Goal: Transaction & Acquisition: Book appointment/travel/reservation

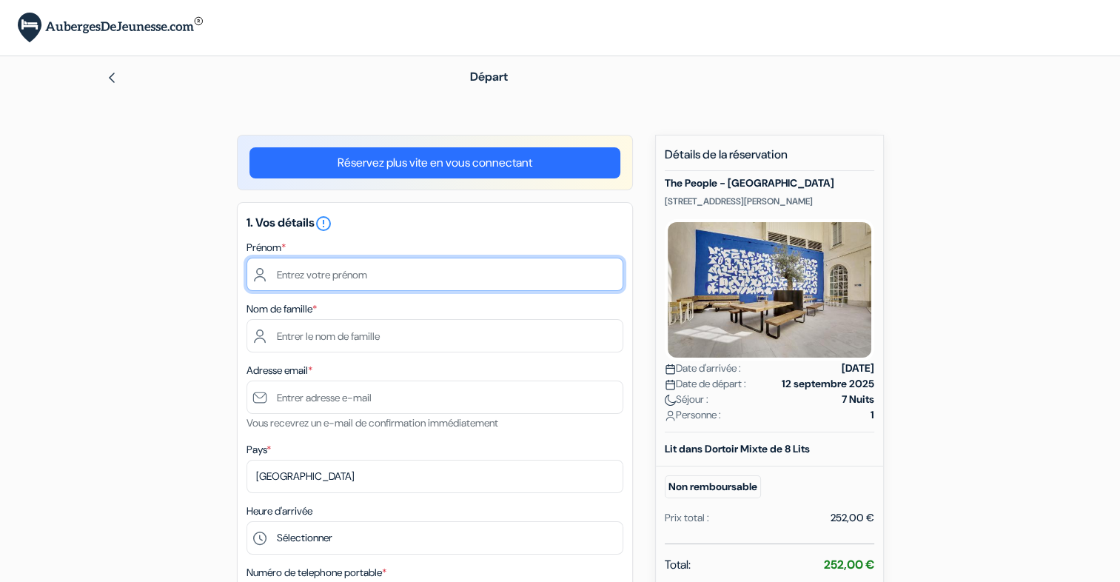
click at [455, 283] on input "text" at bounding box center [434, 274] width 377 height 33
type input "[PERSON_NAME]"
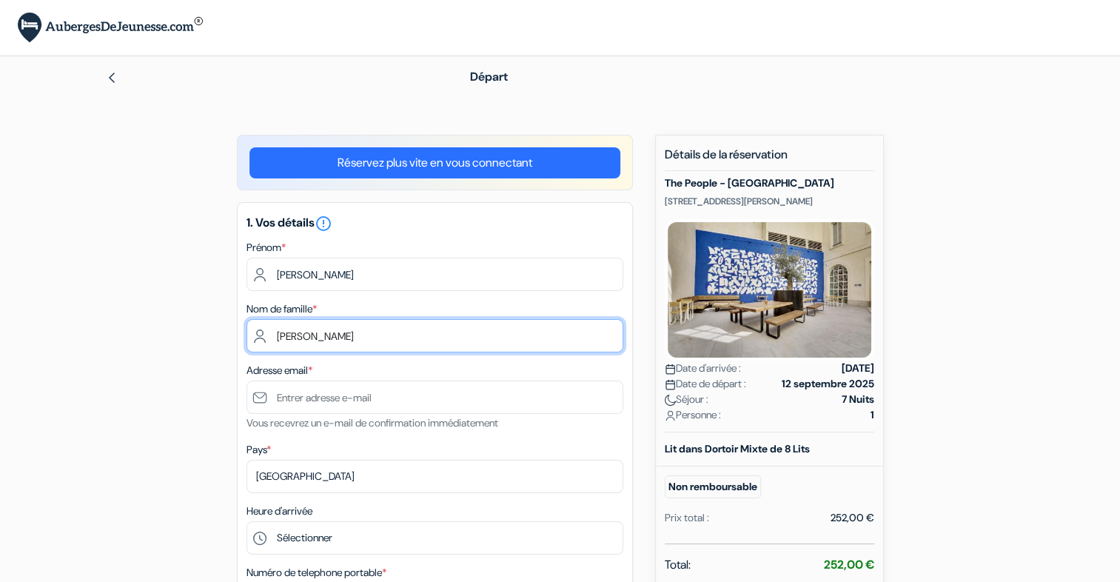
type input "[DOMAIN_NAME][EMAIL_ADDRESS][DOMAIN_NAME]"
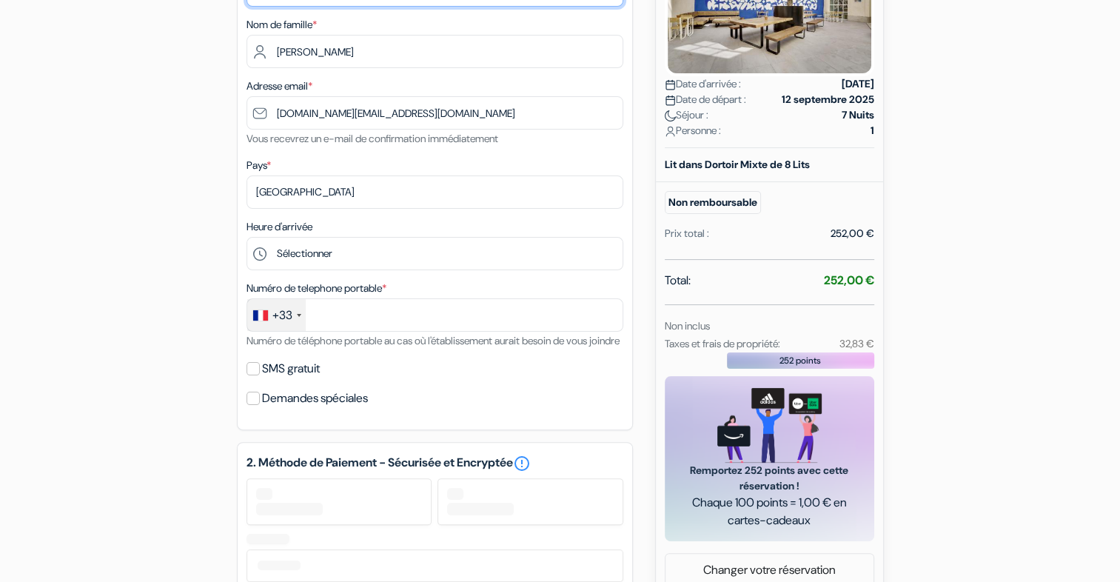
scroll to position [284, 0]
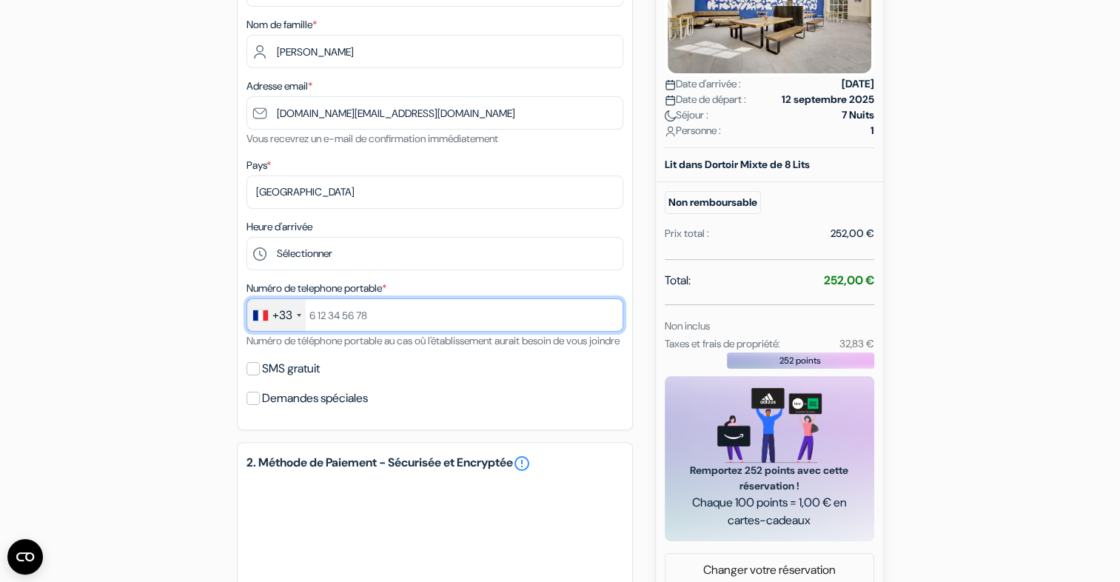
click at [382, 317] on input "text" at bounding box center [434, 314] width 377 height 33
type input "0626144384"
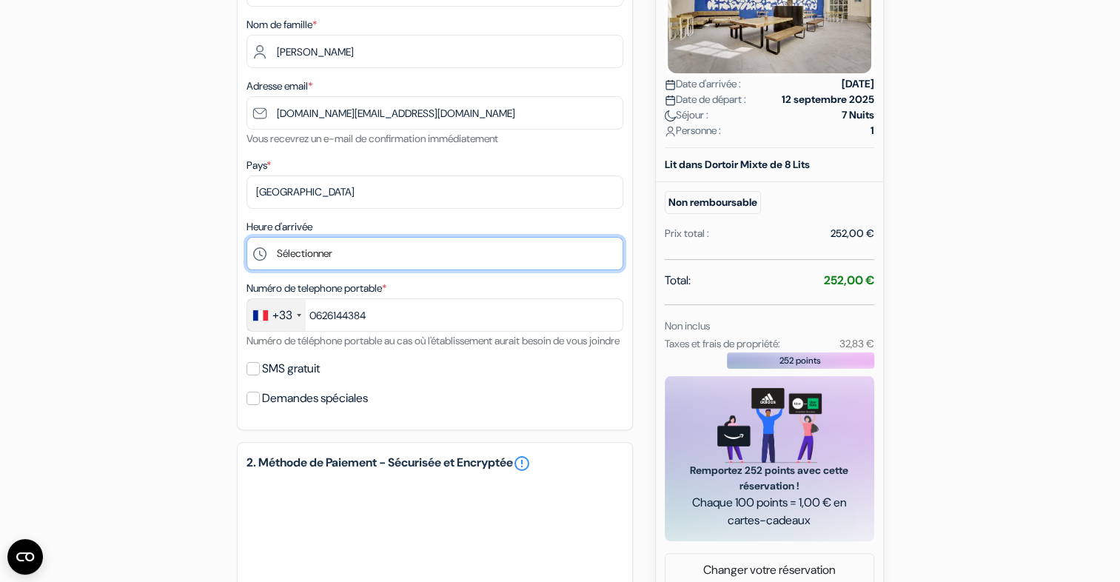
click at [356, 261] on select "Sélectionner 15:00 16:00 17:00 18:00 19:00 20:00 21:00 22:00 23:00" at bounding box center [434, 253] width 377 height 33
select select "15"
click at [246, 237] on select "Sélectionner 15:00 16:00 17:00 18:00 19:00 20:00 21:00 22:00 23:00" at bounding box center [434, 253] width 377 height 33
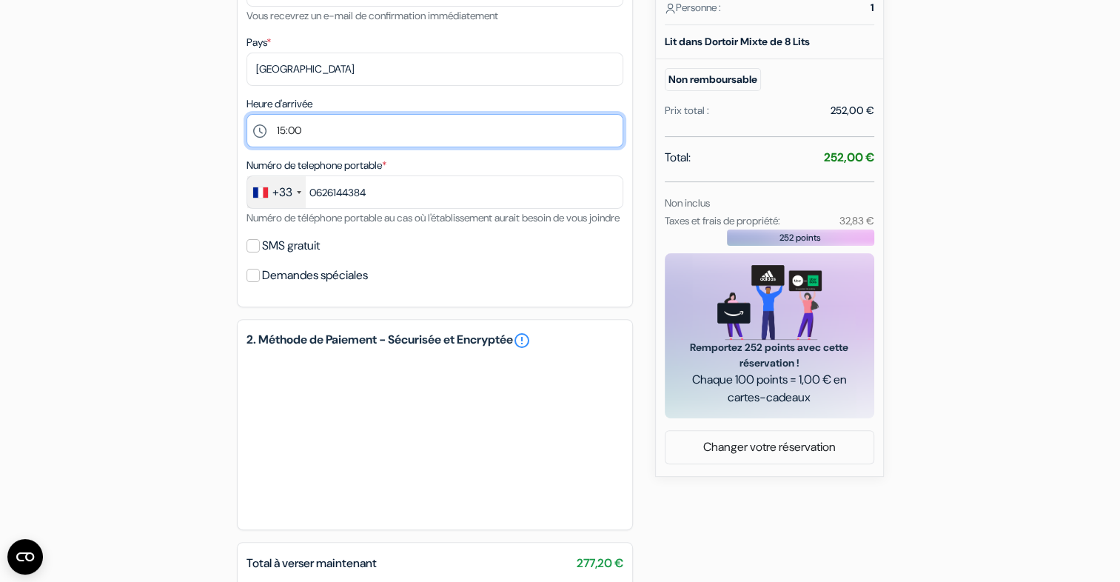
scroll to position [478, 0]
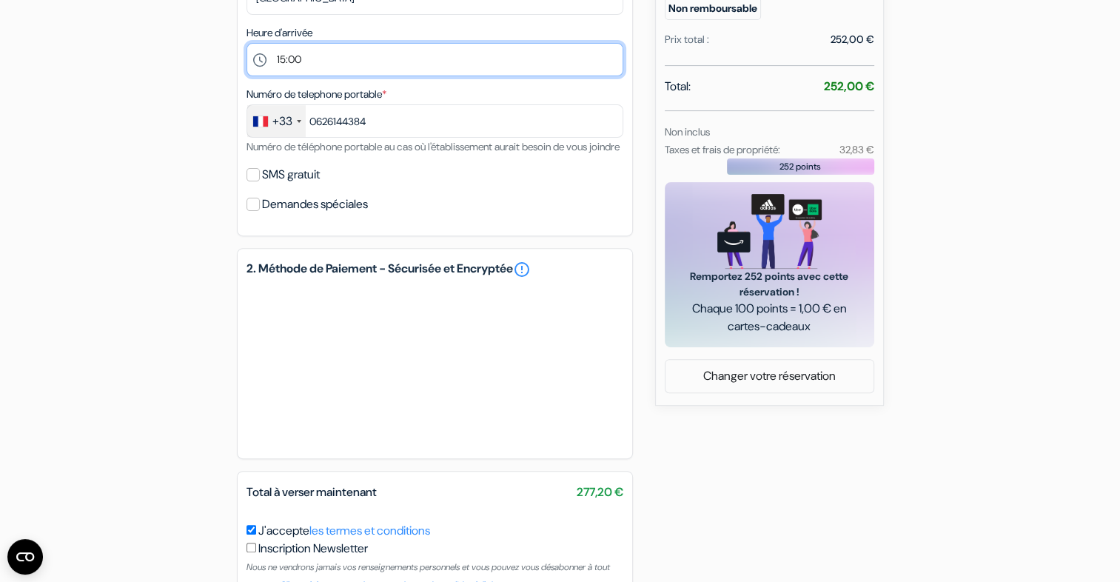
click at [340, 70] on select "Sélectionner 15:00 16:00 17:00 18:00 19:00 20:00 21:00 22:00 23:00" at bounding box center [434, 59] width 377 height 33
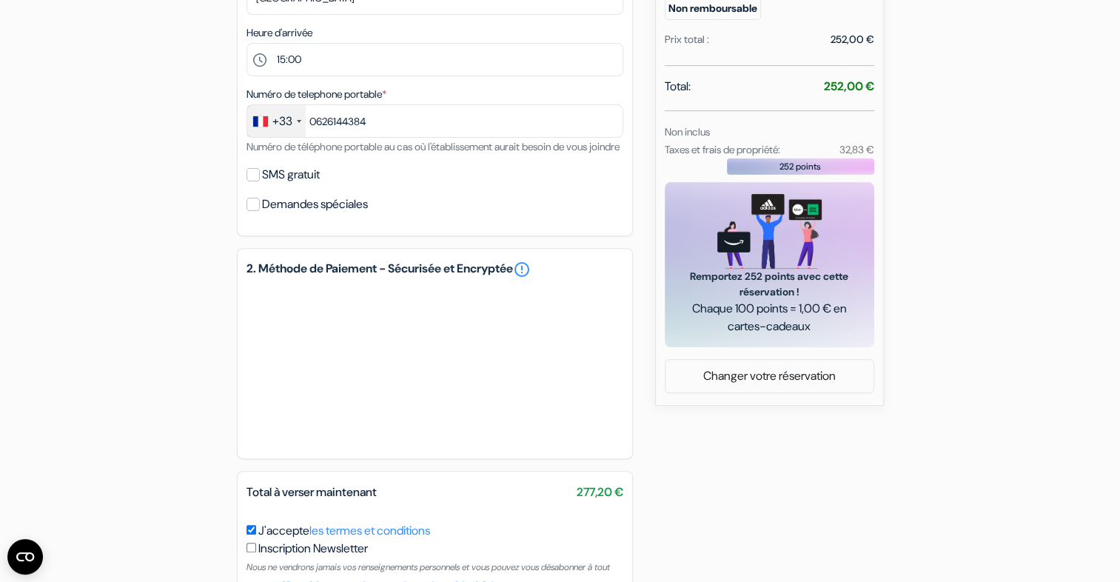
click at [135, 176] on div "add_box The People - [GEOGRAPHIC_DATA] [STREET_ADDRESS][PERSON_NAME] Détails de…" at bounding box center [560, 157] width 977 height 1000
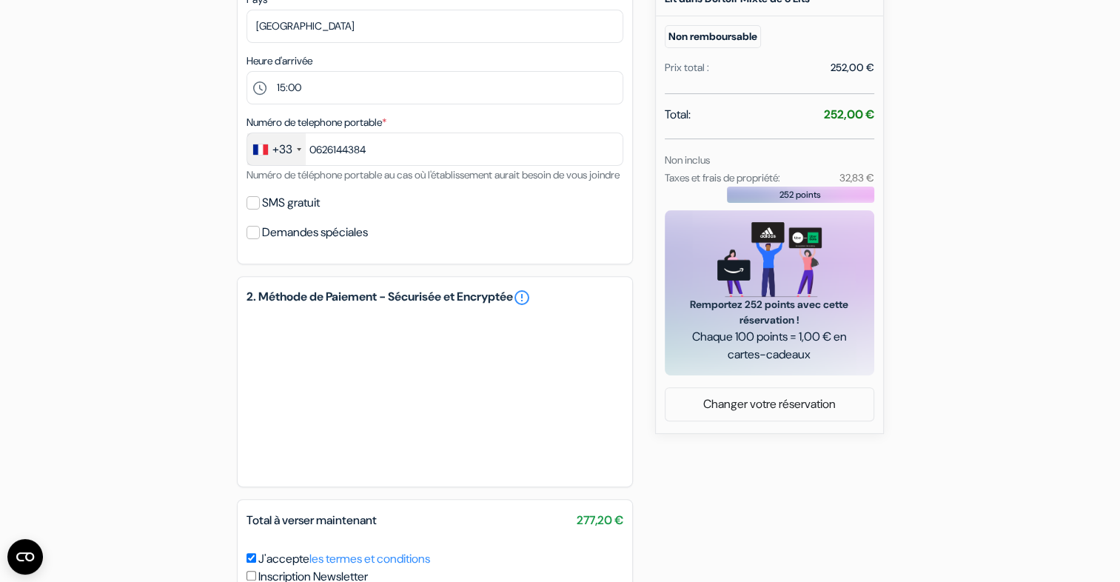
scroll to position [587, 0]
